Goal: Task Accomplishment & Management: Manage account settings

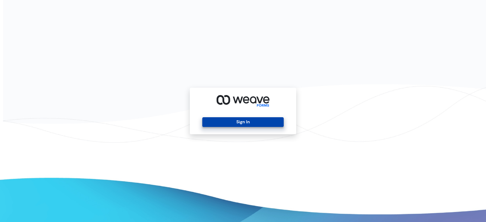
click at [242, 119] on button "Sign In" at bounding box center [242, 122] width 81 height 10
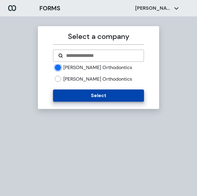
click at [101, 95] on button "Select" at bounding box center [98, 95] width 91 height 12
